Goal: Task Accomplishment & Management: Manage account settings

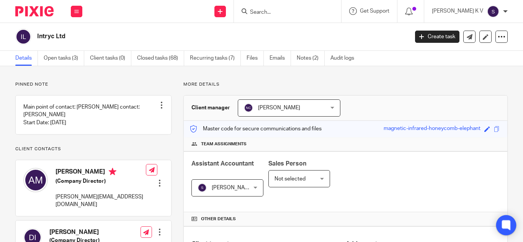
click at [508, 227] on icon at bounding box center [506, 225] width 6 height 6
click at [109, 31] on div "Intryc Ltd" at bounding box center [209, 37] width 388 height 16
click at [506, 221] on icon at bounding box center [506, 226] width 8 height 10
click at [507, 228] on icon at bounding box center [506, 225] width 6 height 6
click at [498, 36] on icon at bounding box center [502, 37] width 8 height 8
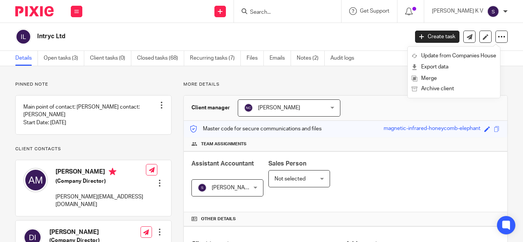
click at [494, 12] on img at bounding box center [493, 11] width 12 height 12
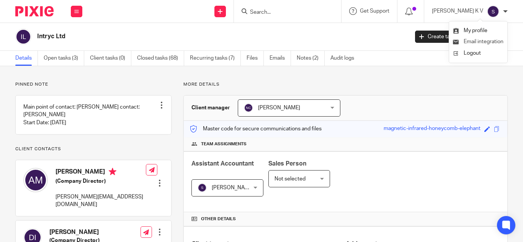
click at [482, 39] on li "Email integration" at bounding box center [478, 41] width 51 height 11
click at [480, 39] on li "Email integration" at bounding box center [478, 41] width 51 height 11
click at [478, 40] on span "Email integration" at bounding box center [484, 41] width 40 height 5
click at [491, 11] on img at bounding box center [493, 11] width 12 height 12
click at [473, 46] on li "Email integration" at bounding box center [478, 41] width 51 height 11
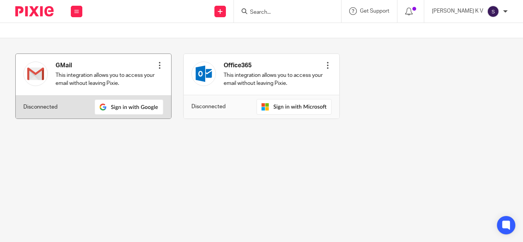
click at [158, 69] on div at bounding box center [160, 66] width 8 height 8
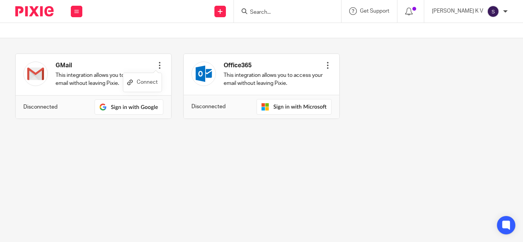
click at [154, 80] on link "Connect" at bounding box center [142, 82] width 31 height 11
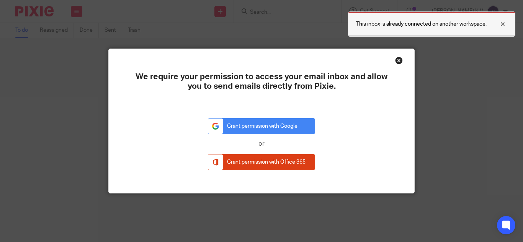
click at [503, 25] on div at bounding box center [497, 24] width 21 height 9
